Goal: Task Accomplishment & Management: Manage account settings

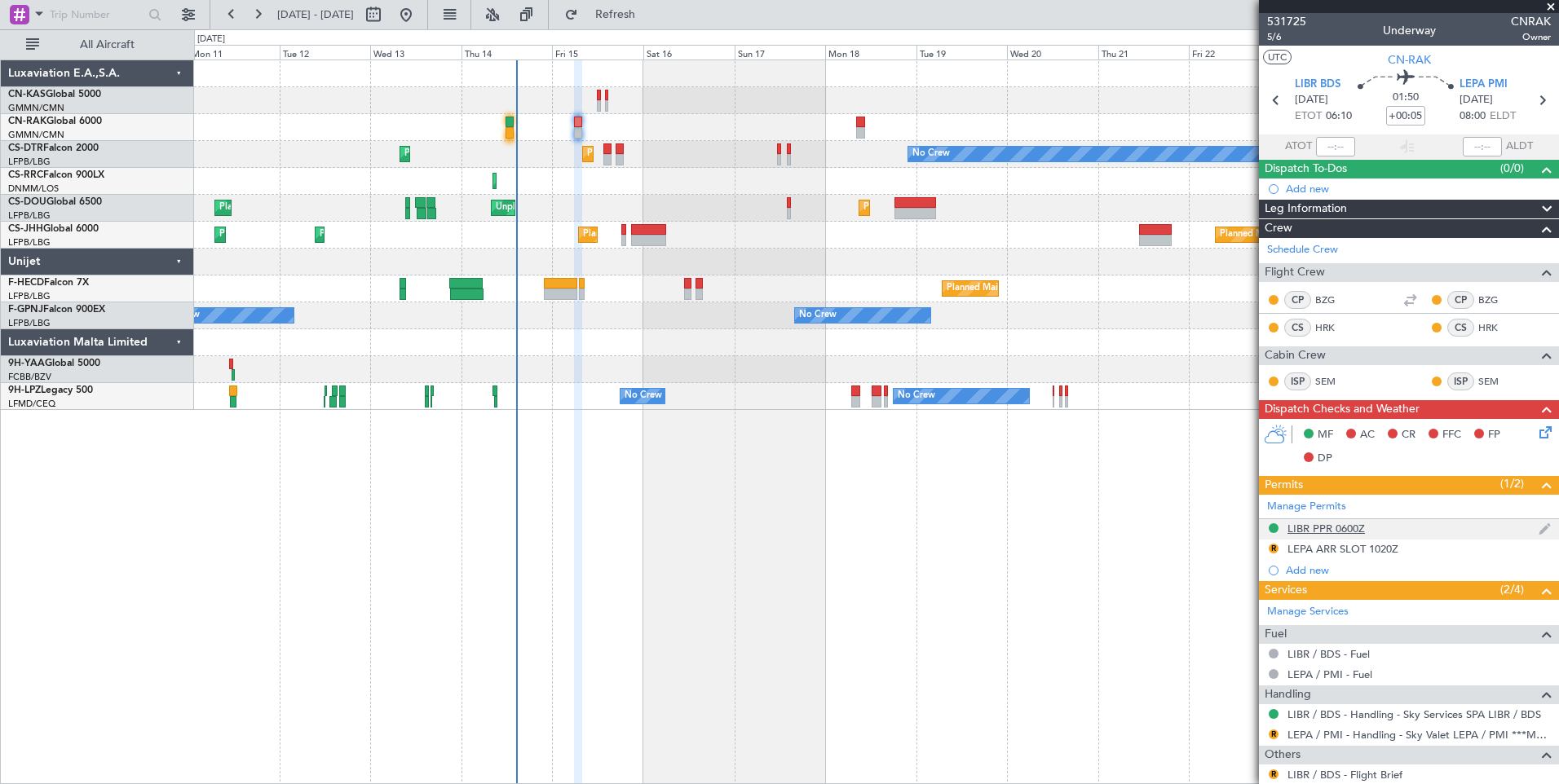
scroll to position [104, 0]
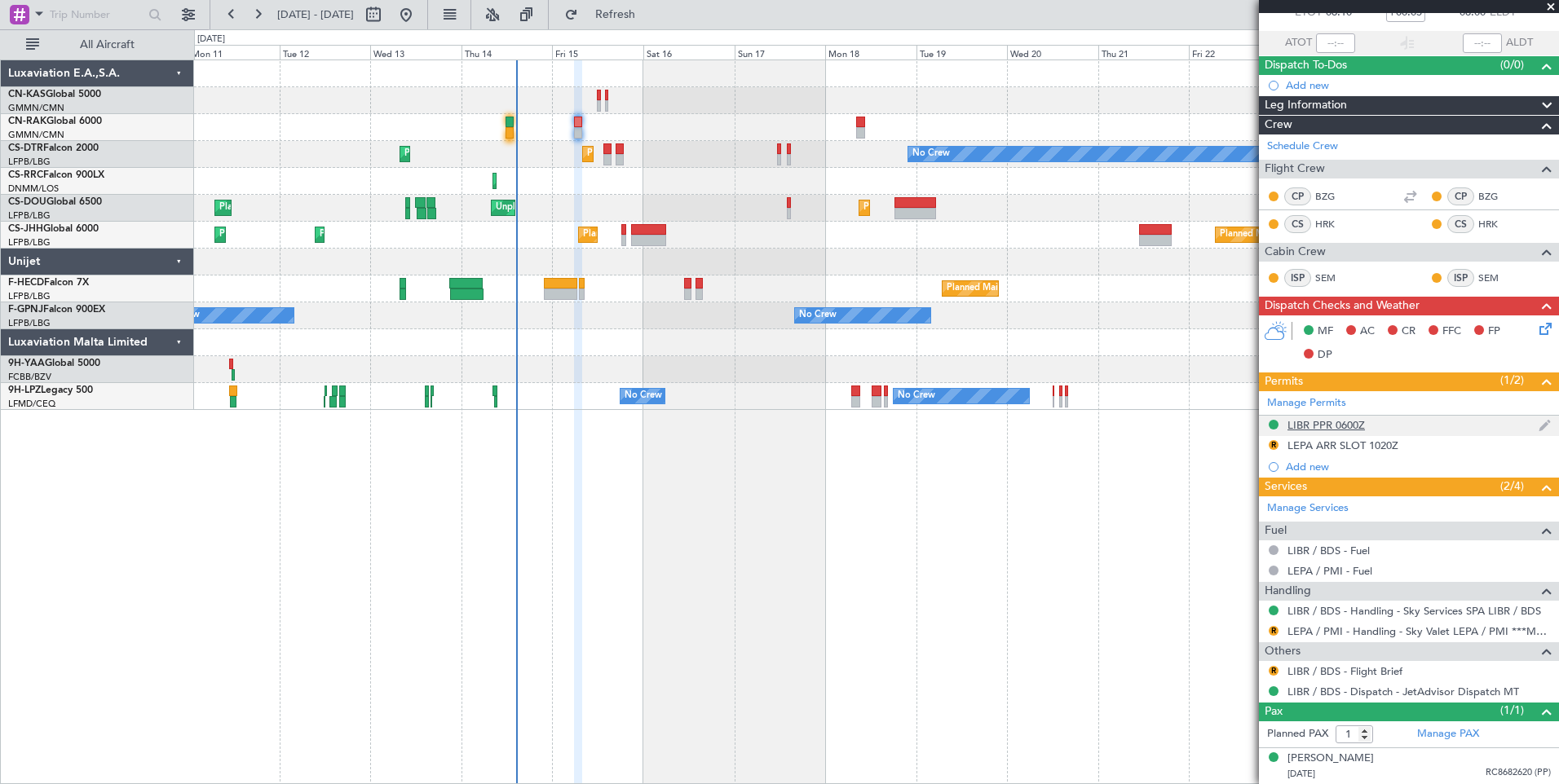
click at [1333, 422] on div "LIBR PPR 0600Z" at bounding box center [1326, 425] width 78 height 13
type input "[PERSON_NAME] ([PERSON_NAME])"
click at [1335, 424] on div "LIBR PPR 0600Z" at bounding box center [1326, 425] width 78 height 13
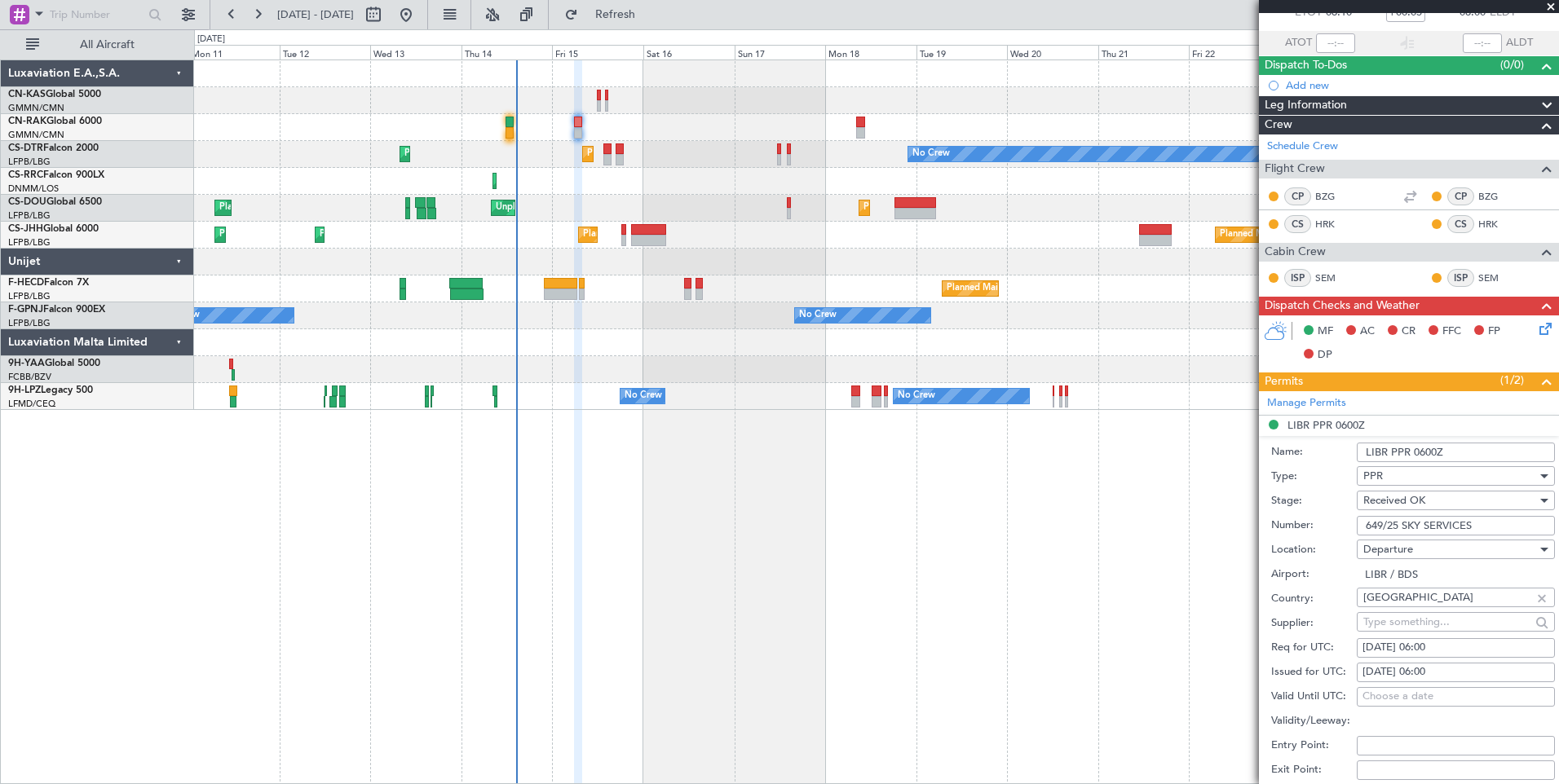
drag, startPoint x: 1481, startPoint y: 529, endPoint x: 1343, endPoint y: 527, distance: 138.0
click at [1343, 527] on div "Number: 649/25 SKY SERVICES" at bounding box center [1412, 525] width 283 height 24
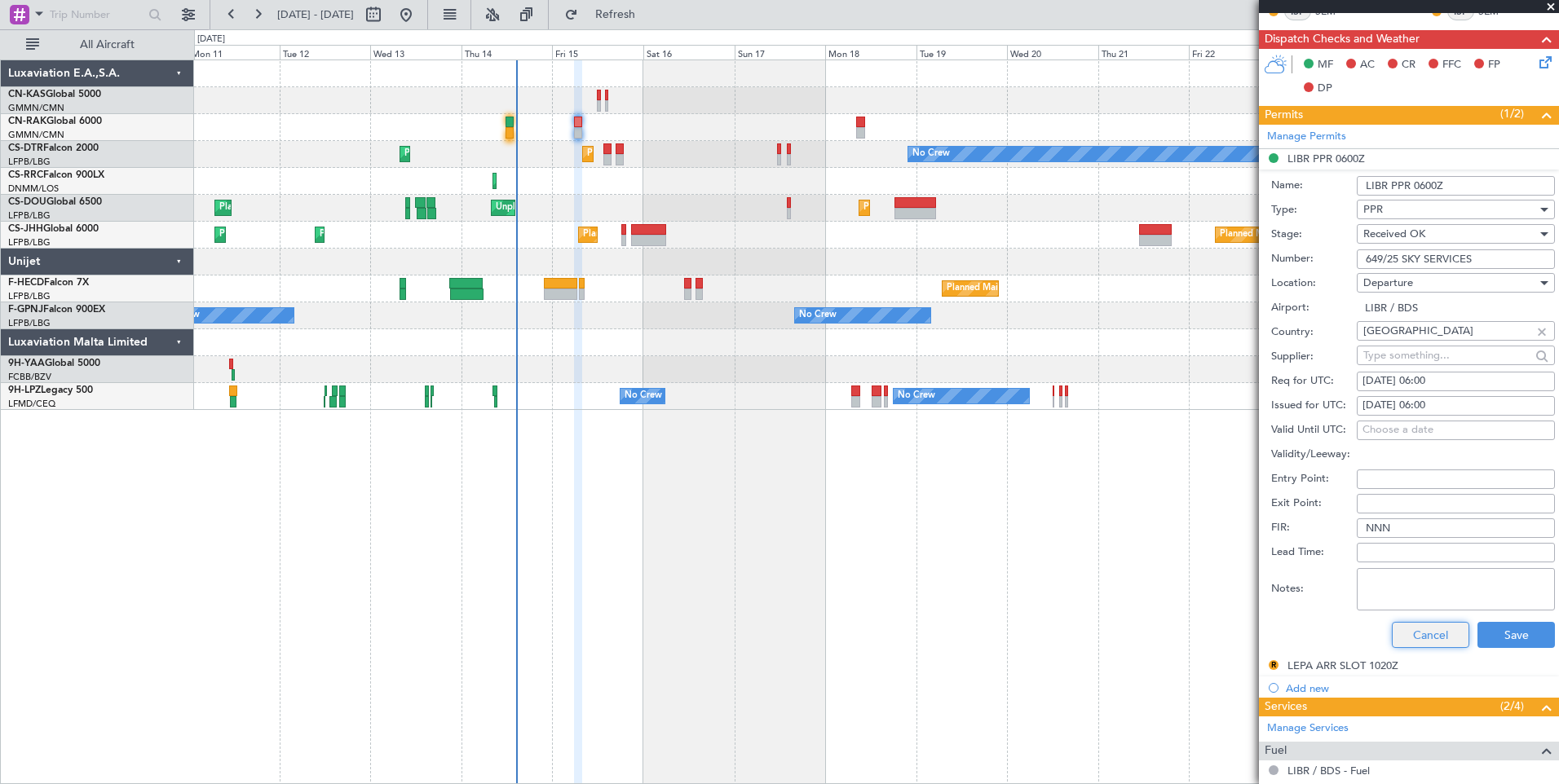
click at [1427, 638] on button "Cancel" at bounding box center [1430, 635] width 78 height 26
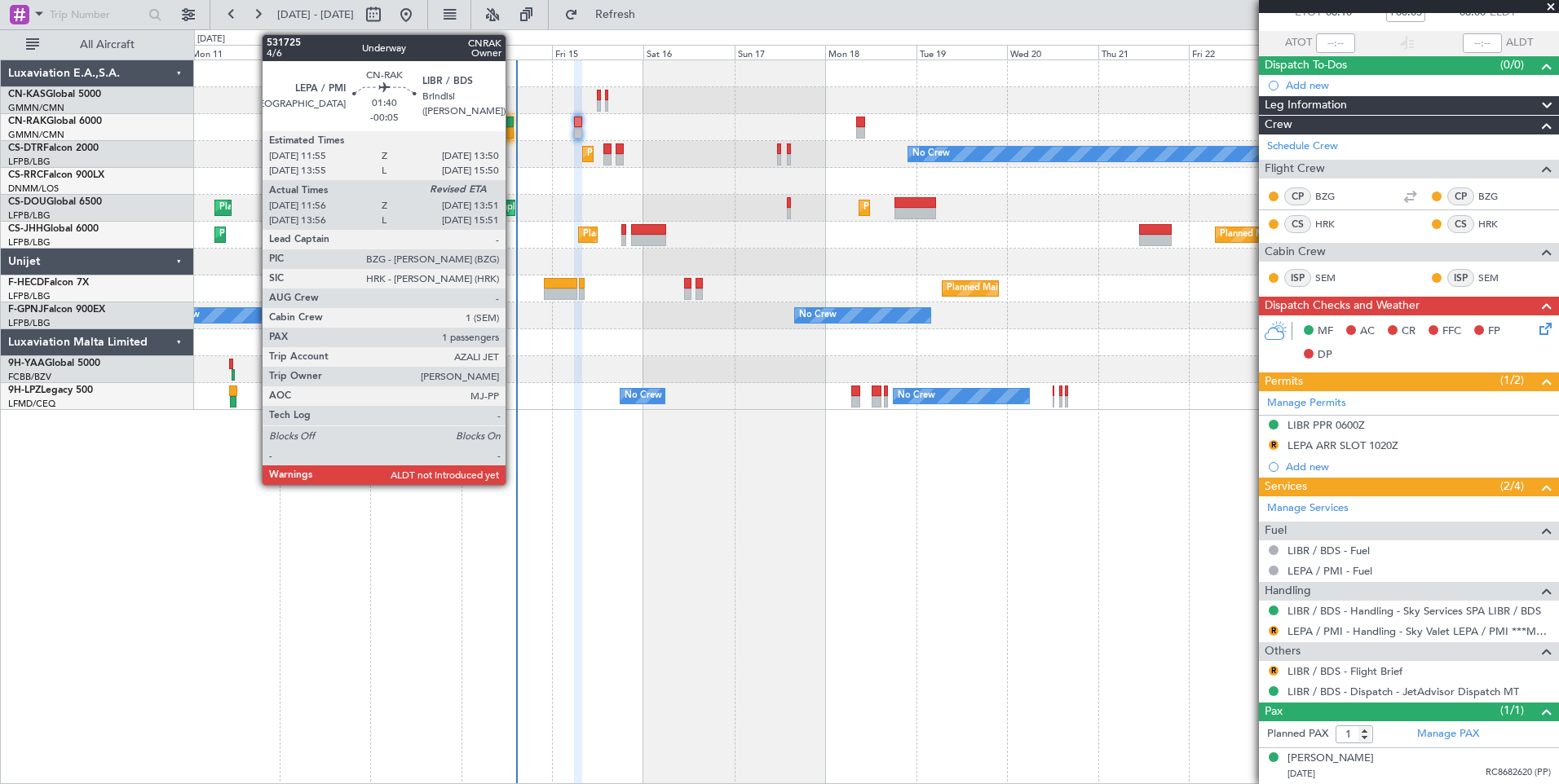
click at [513, 131] on div at bounding box center [508, 133] width 8 height 12
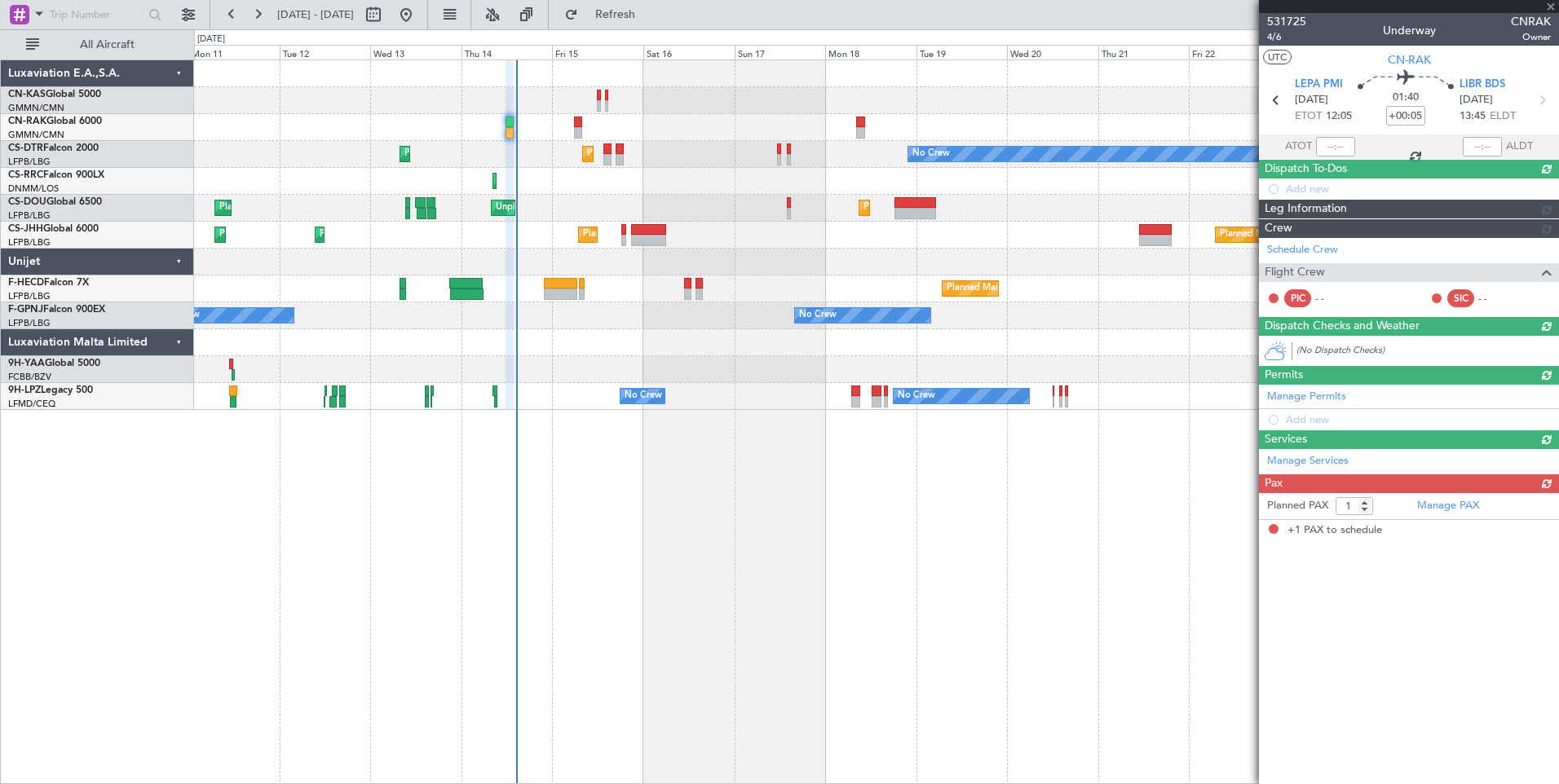
type input "-00:05"
type input "12:06"
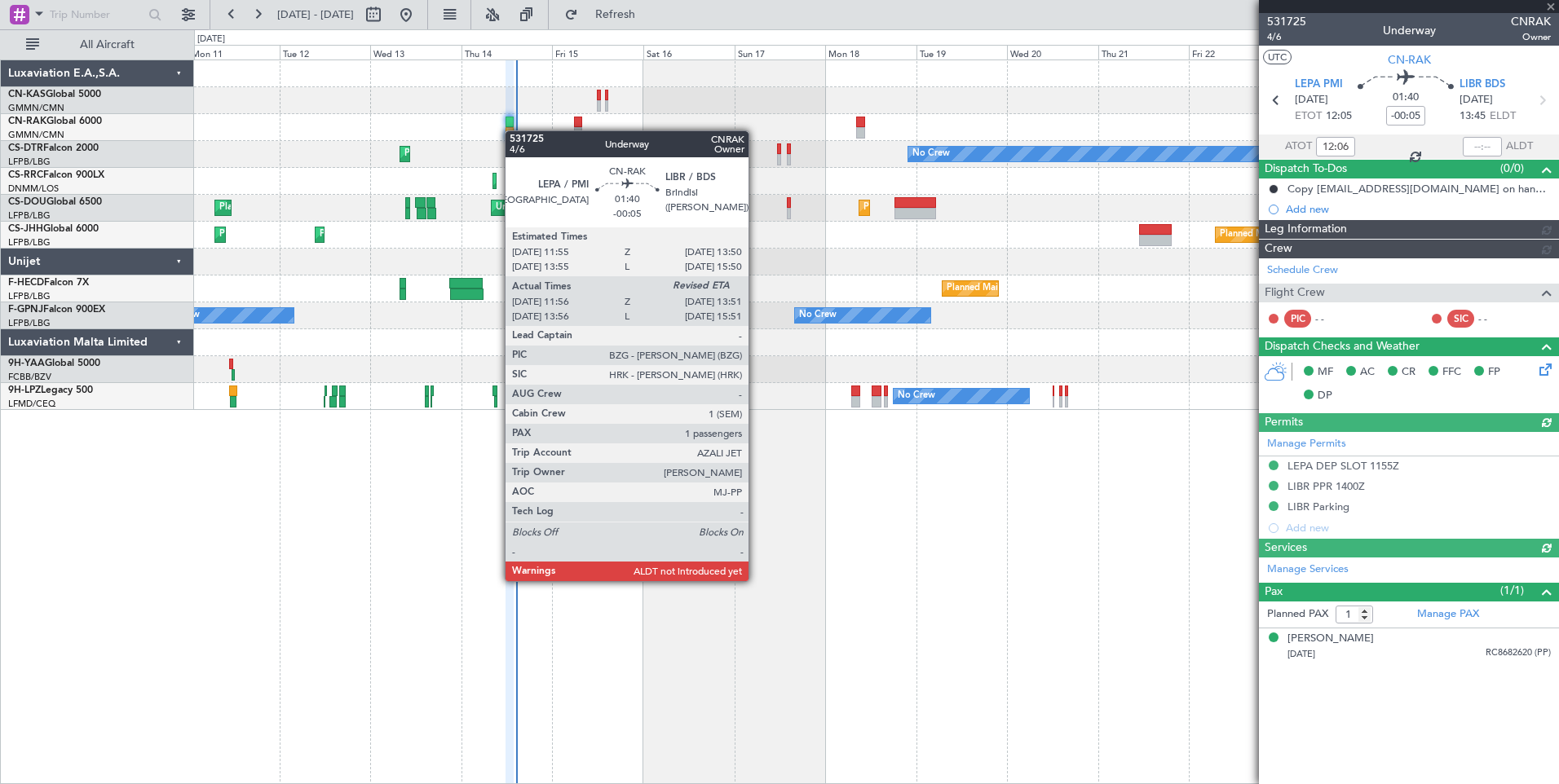
type input "[PERSON_NAME] ([PERSON_NAME])"
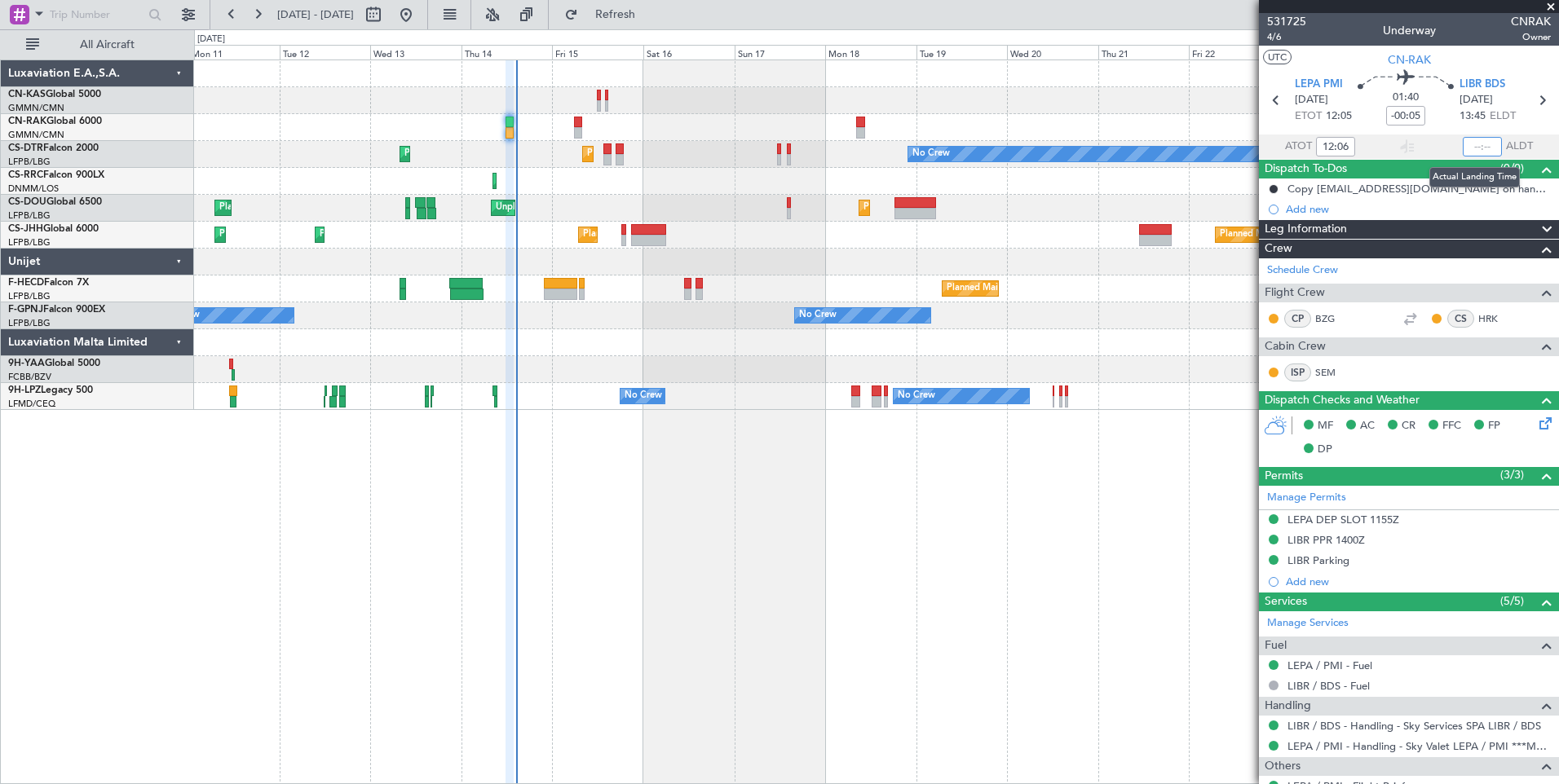
click at [1476, 149] on input "text" at bounding box center [1481, 146] width 39 height 19
type input "13:53"
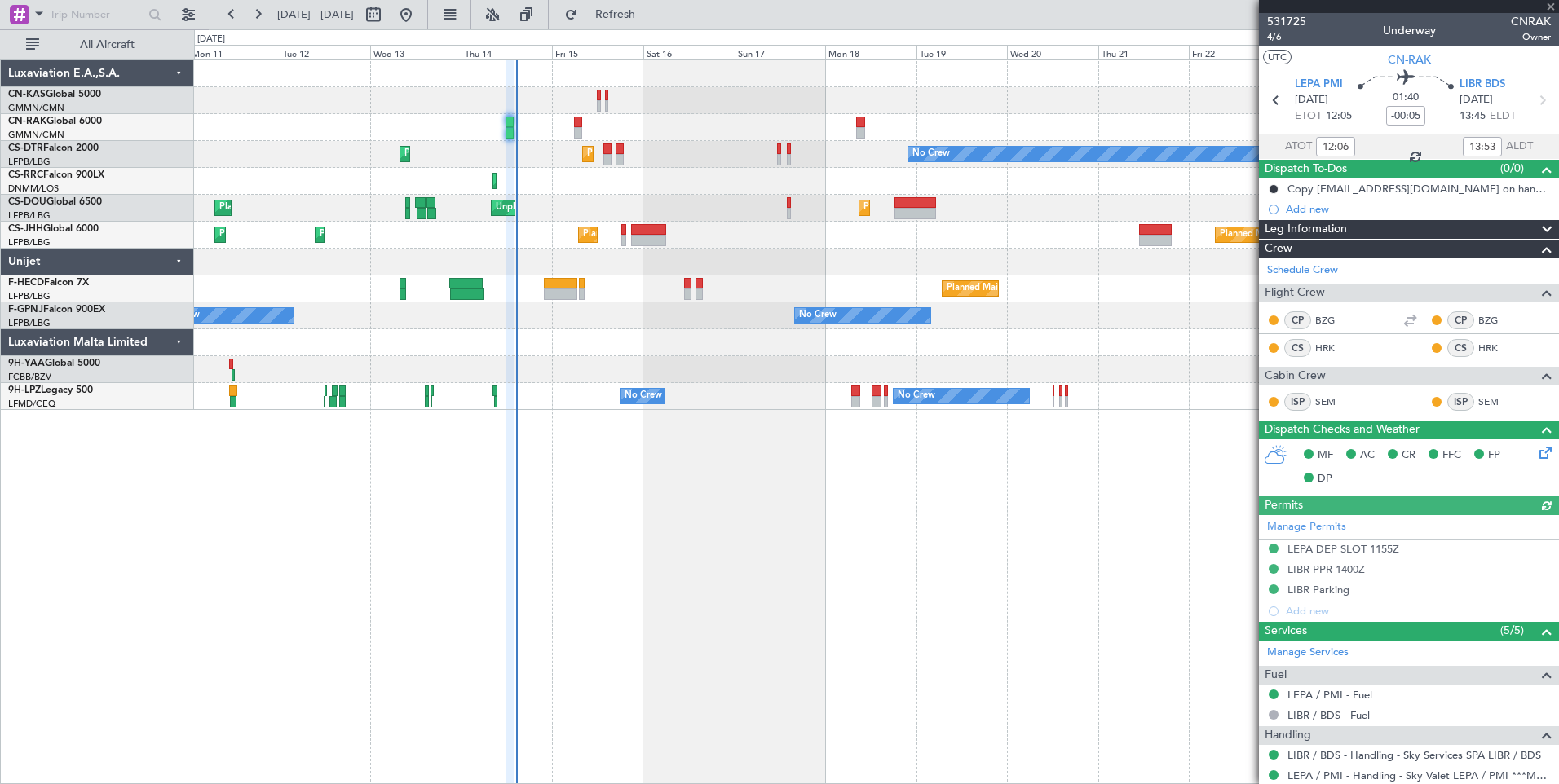
type input "[PERSON_NAME] ([PERSON_NAME])"
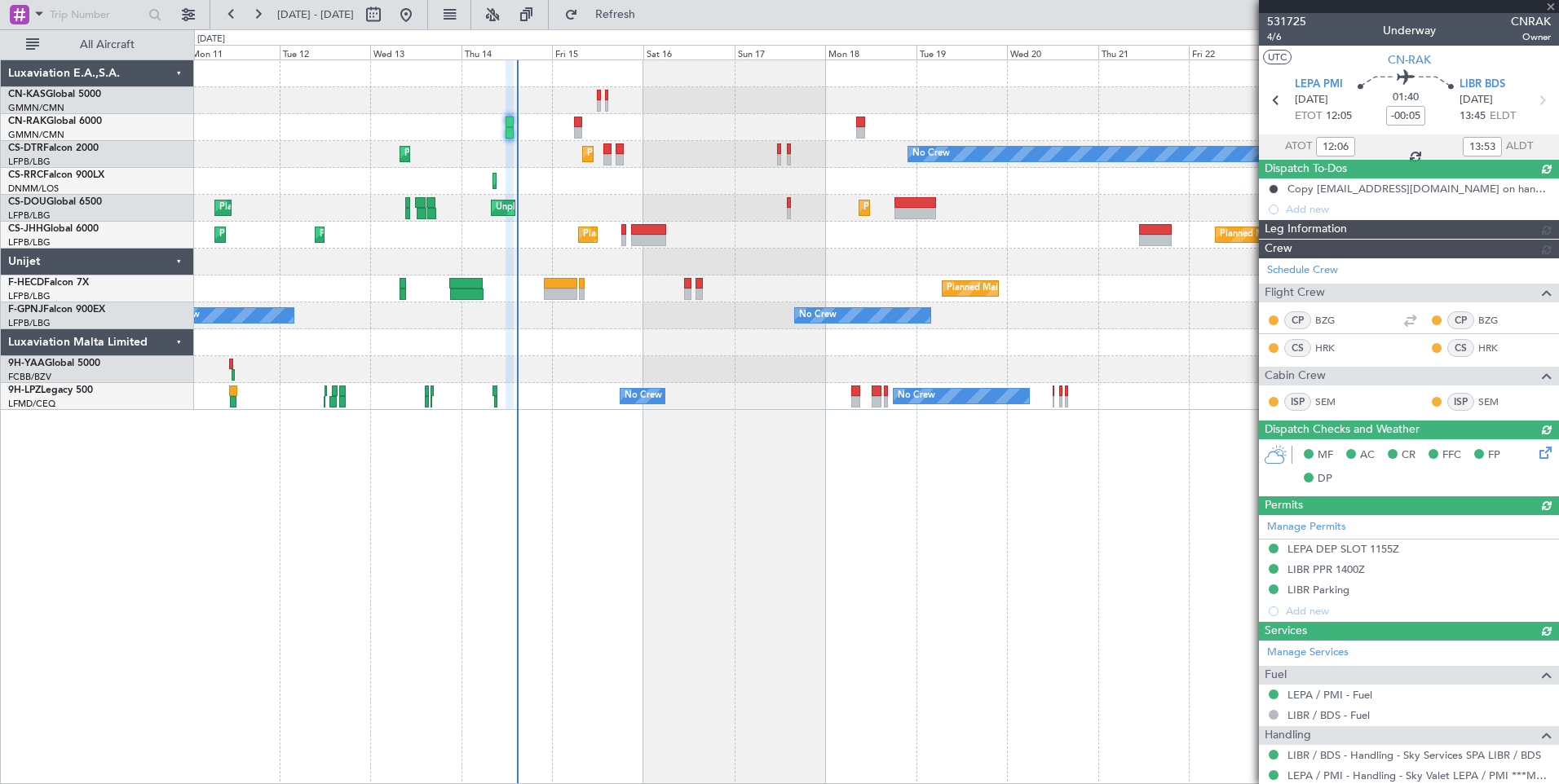
type input "[PERSON_NAME] ([PERSON_NAME])"
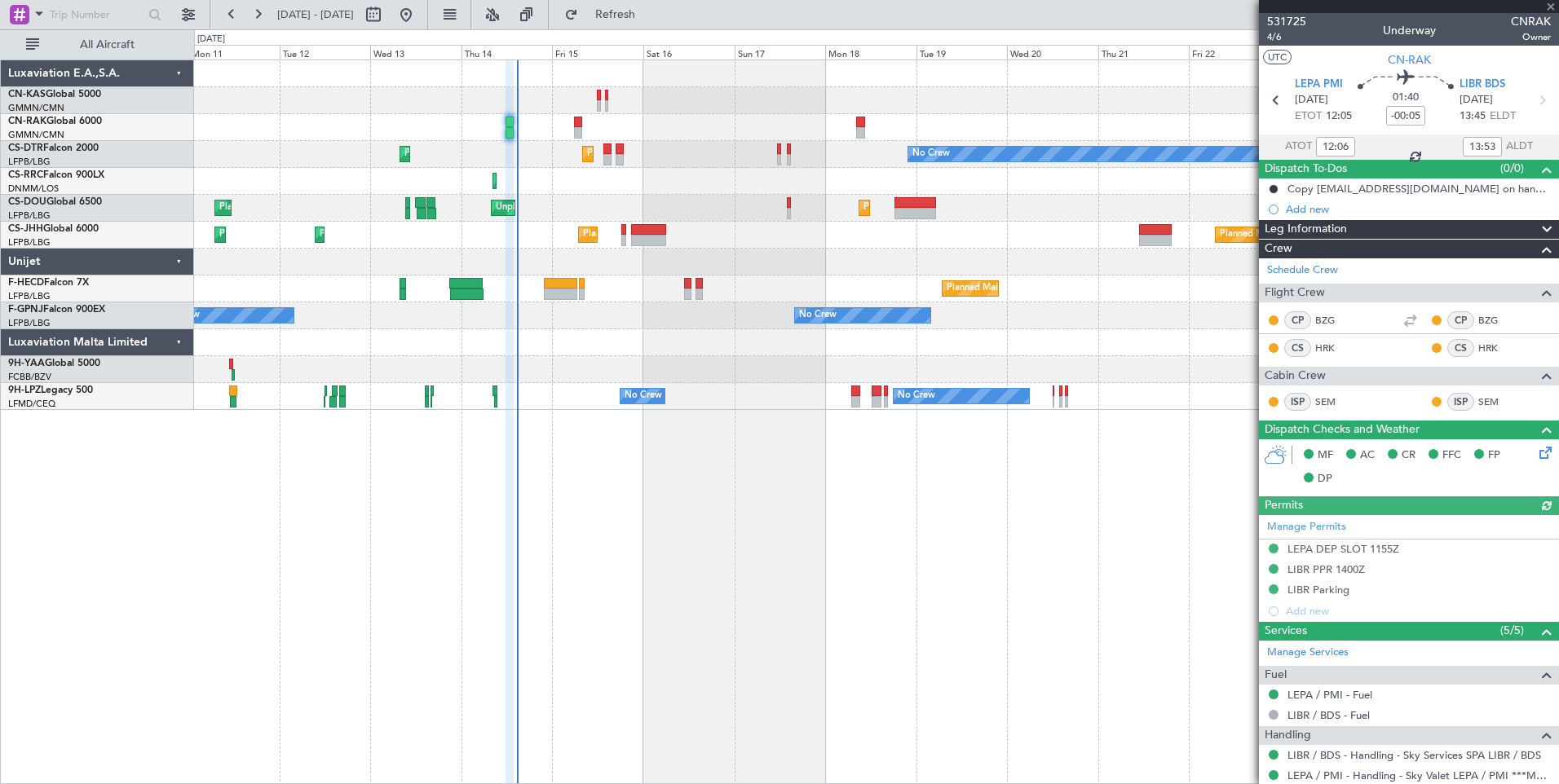
type input "[PERSON_NAME] ([PERSON_NAME])"
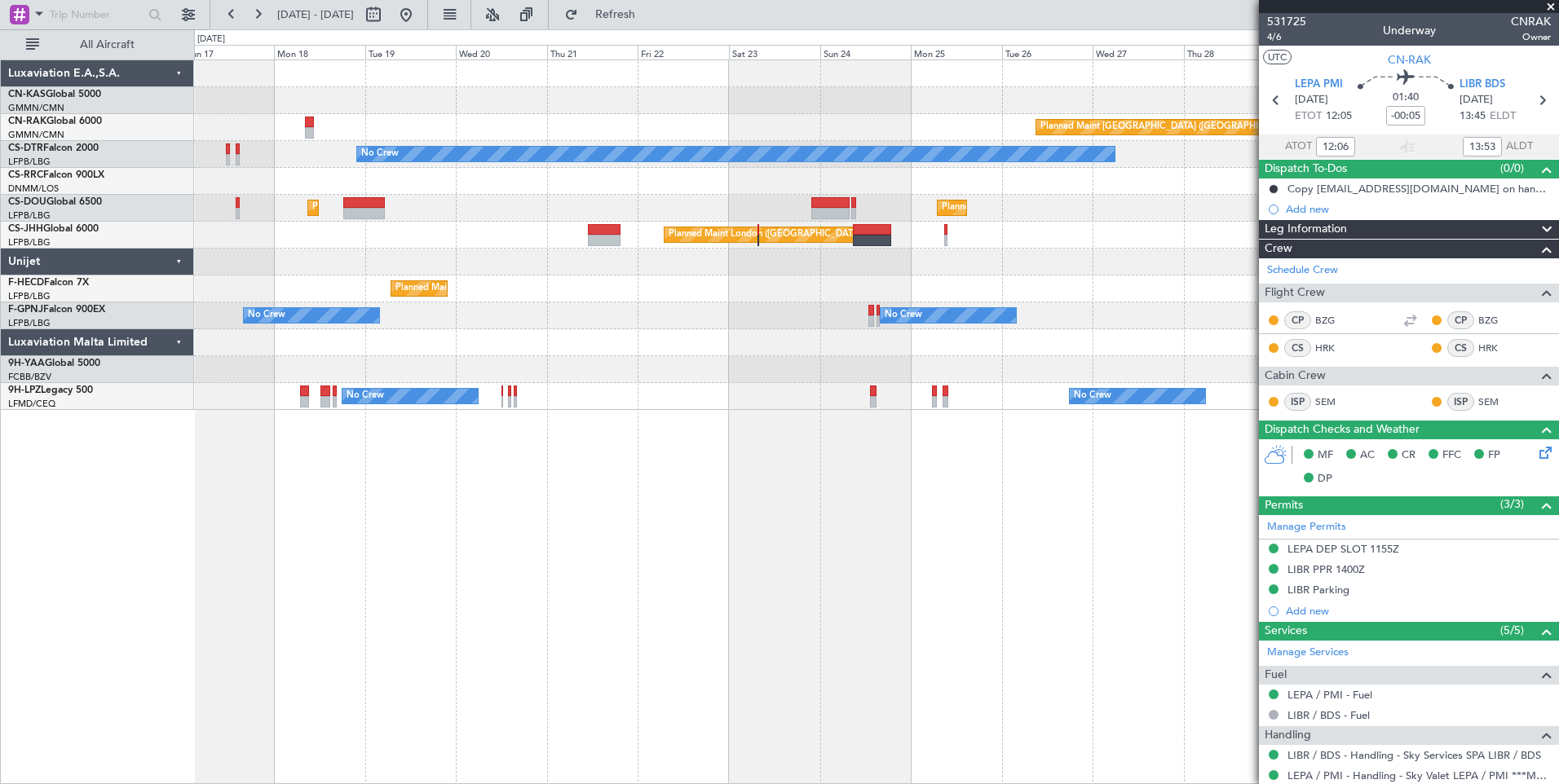
click at [583, 348] on div "Planned Maint [GEOGRAPHIC_DATA] ([GEOGRAPHIC_DATA]) No Crew Planned Maint [GEOG…" at bounding box center [875, 235] width 1363 height 350
type input "[PERSON_NAME] ([PERSON_NAME])"
